Goal: Find specific page/section: Find specific page/section

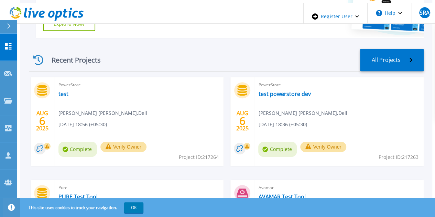
scroll to position [174, 0]
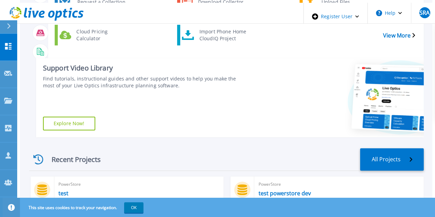
scroll to position [72, 0]
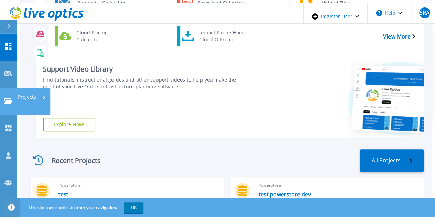
click at [6, 88] on link "Projects Projects" at bounding box center [8, 101] width 17 height 27
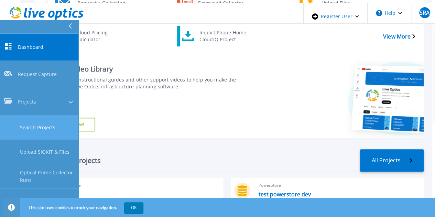
click at [41, 115] on link "Search Projects" at bounding box center [39, 127] width 78 height 24
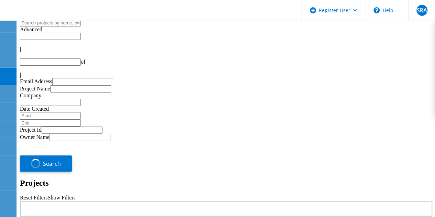
type input "1"
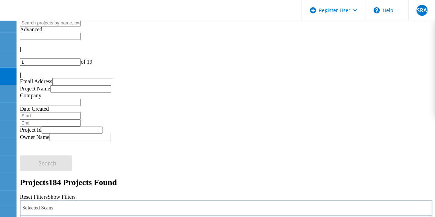
click at [91, 200] on div "Selected Scans" at bounding box center [226, 207] width 412 height 15
click at [53, 157] on label "Pure" at bounding box center [48, 158] width 10 height 6
click at [42, 157] on input "Pure" at bounding box center [39, 157] width 4 height 4
